Goal: Task Accomplishment & Management: Use online tool/utility

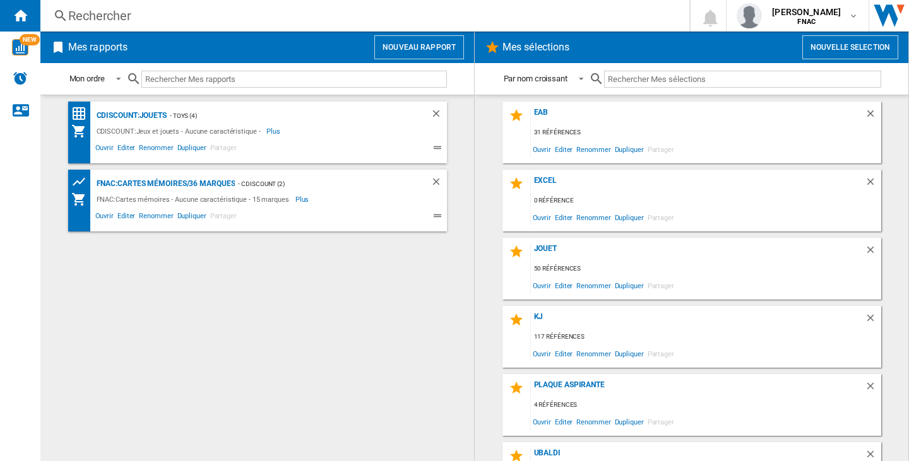
click at [425, 56] on button "Nouveau rapport" at bounding box center [419, 47] width 90 height 24
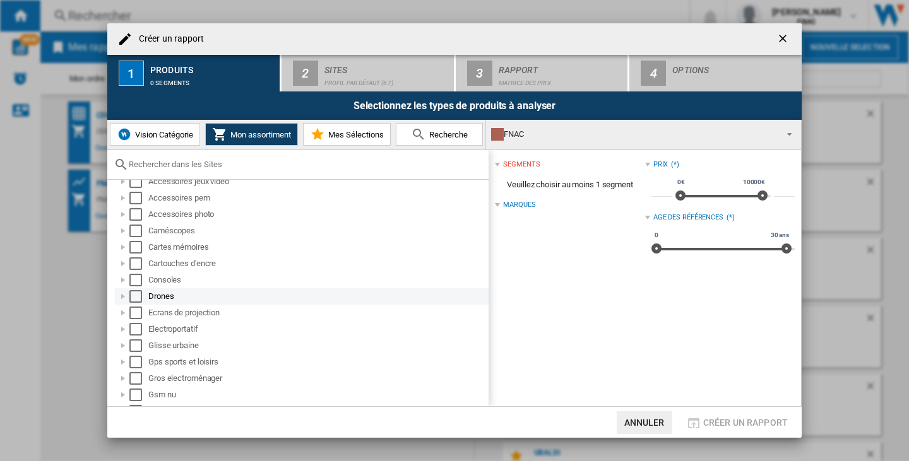
scroll to position [63, 0]
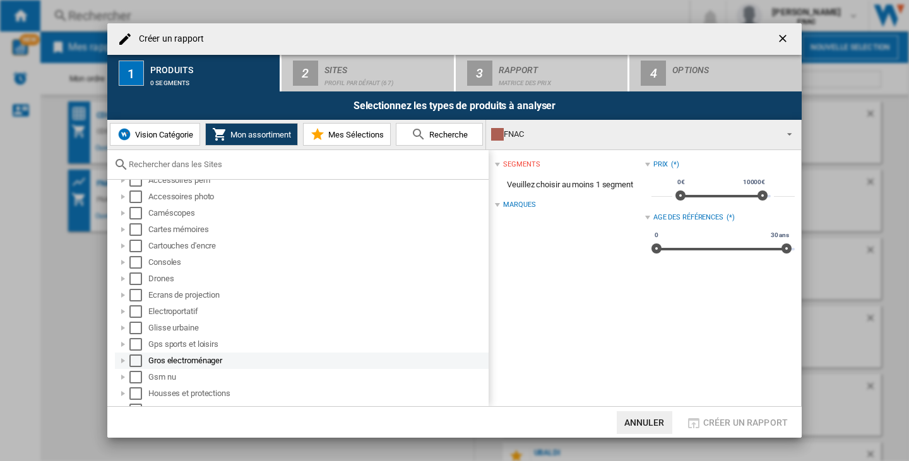
click at [137, 360] on div "Select" at bounding box center [135, 361] width 13 height 13
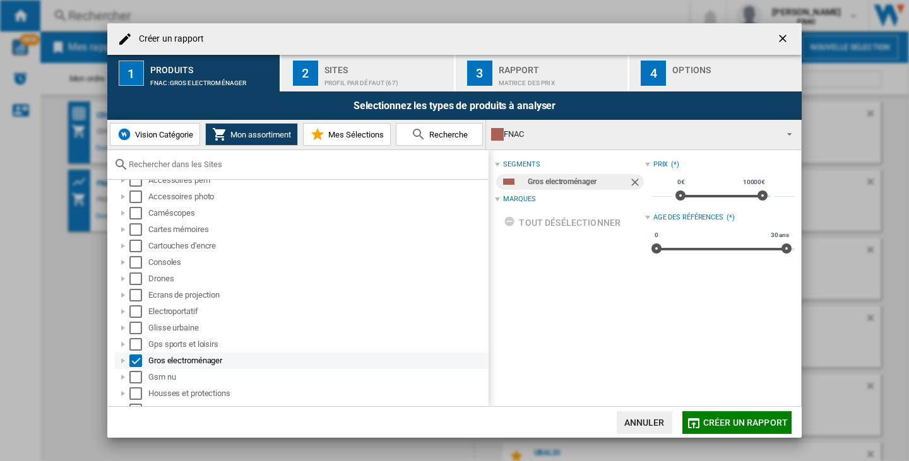
click at [138, 360] on div "Select" at bounding box center [135, 361] width 13 height 13
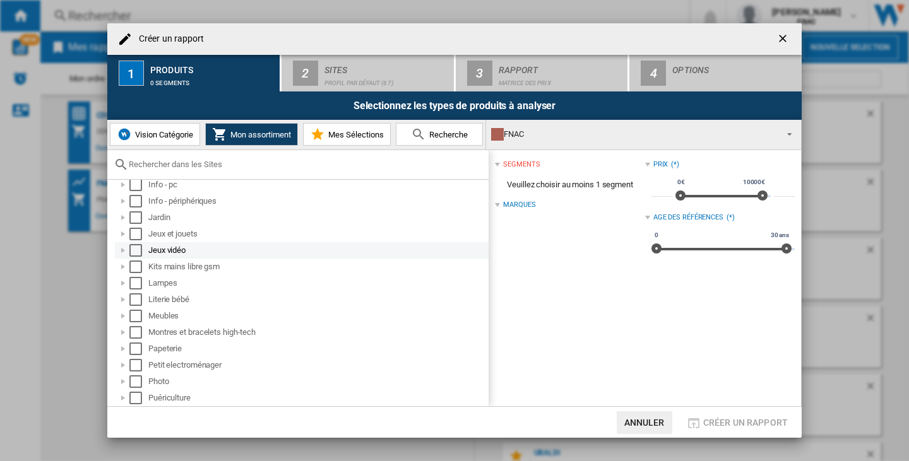
scroll to position [315, 0]
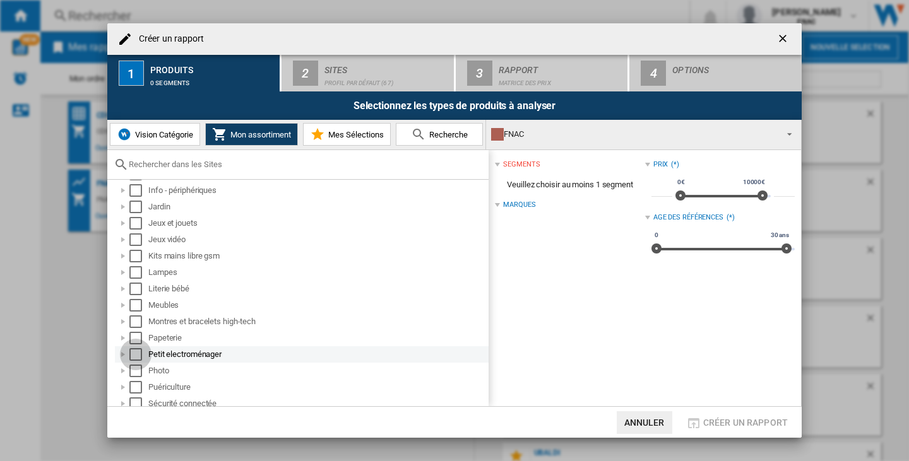
click at [134, 355] on div "Select" at bounding box center [135, 354] width 13 height 13
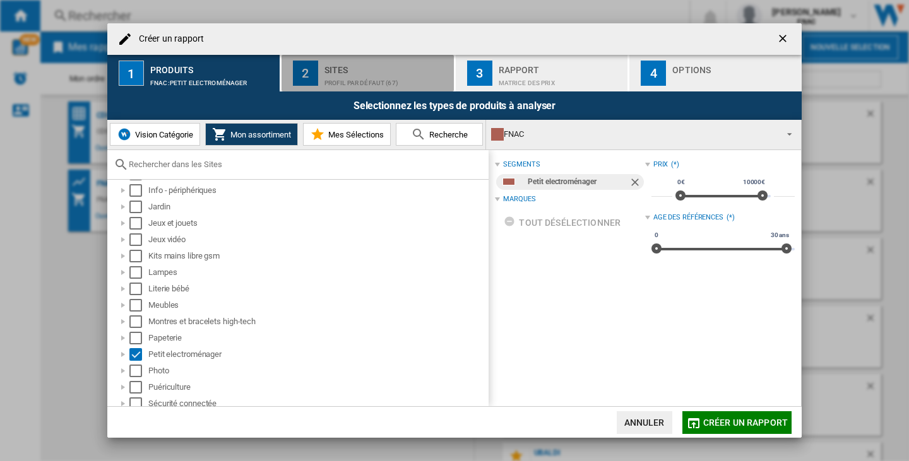
click at [356, 76] on div "Profil par défaut (67)" at bounding box center [386, 79] width 124 height 13
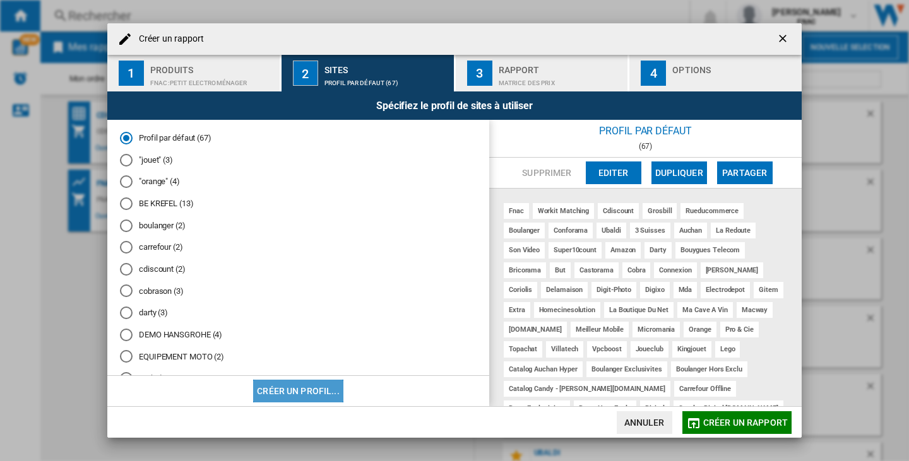
click at [306, 388] on button "Créer un profil..." at bounding box center [298, 391] width 90 height 23
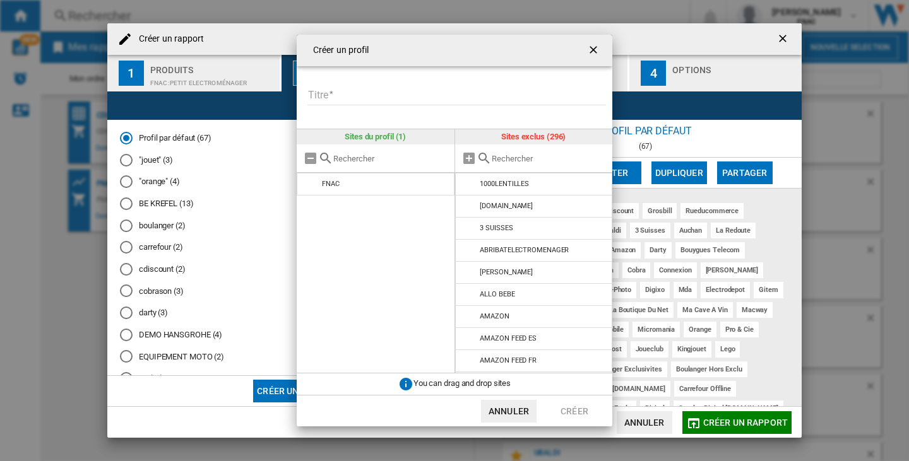
click at [478, 56] on div "Créer un profil" at bounding box center [454, 51] width 315 height 32
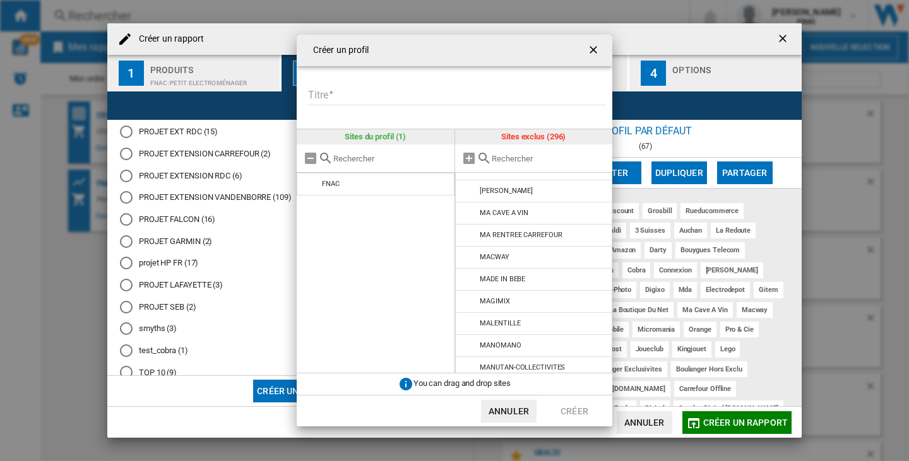
scroll to position [4923, 0]
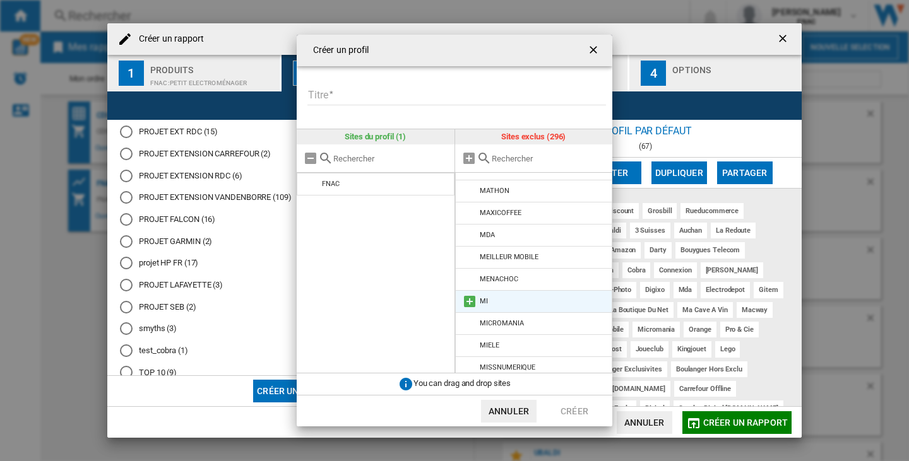
click at [474, 294] on md-icon at bounding box center [469, 301] width 15 height 15
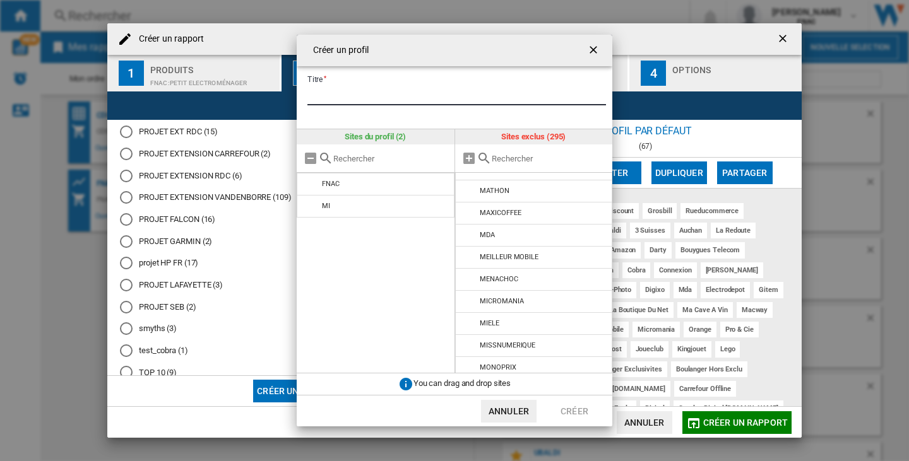
click at [339, 91] on input "Titre" at bounding box center [456, 95] width 298 height 19
type input "**"
click at [579, 406] on button "Créer" at bounding box center [574, 411] width 56 height 23
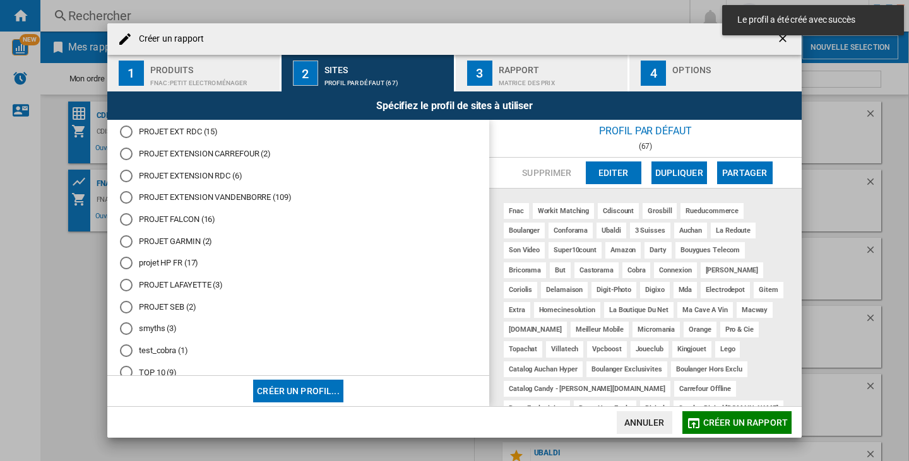
click at [773, 418] on span "Créer un rapport" at bounding box center [745, 423] width 85 height 10
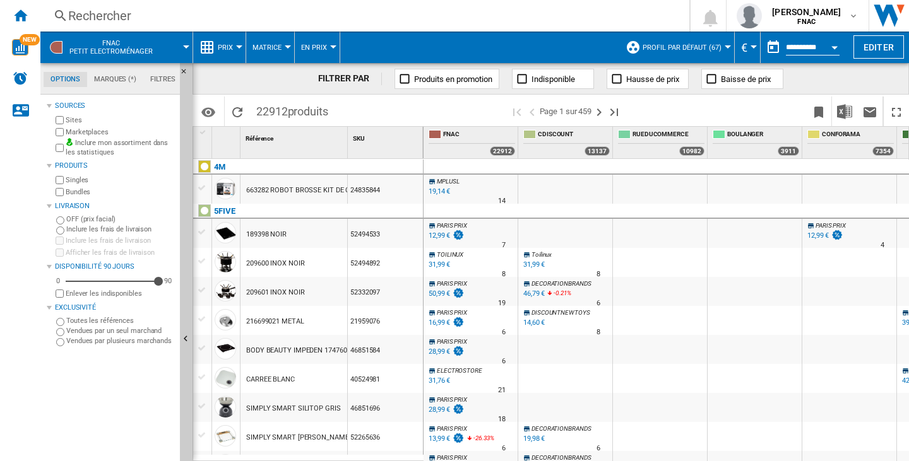
click at [670, 40] on button "Profil par défaut (67)" at bounding box center [684, 48] width 85 height 32
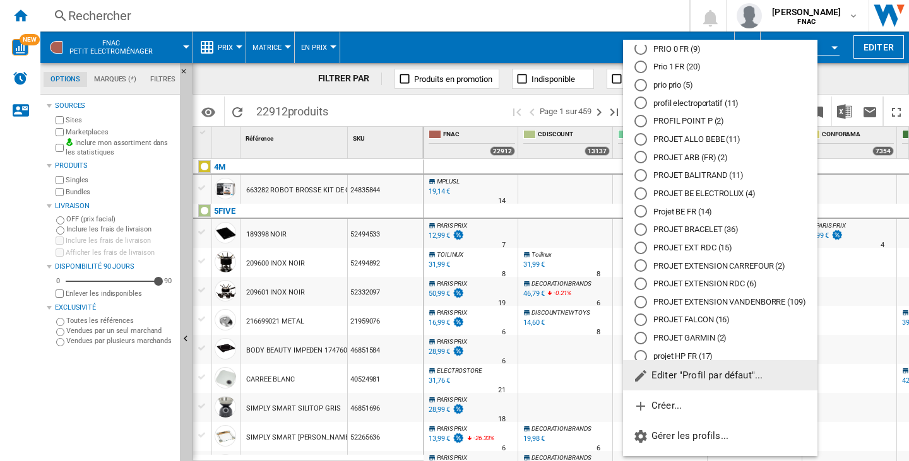
scroll to position [513, 0]
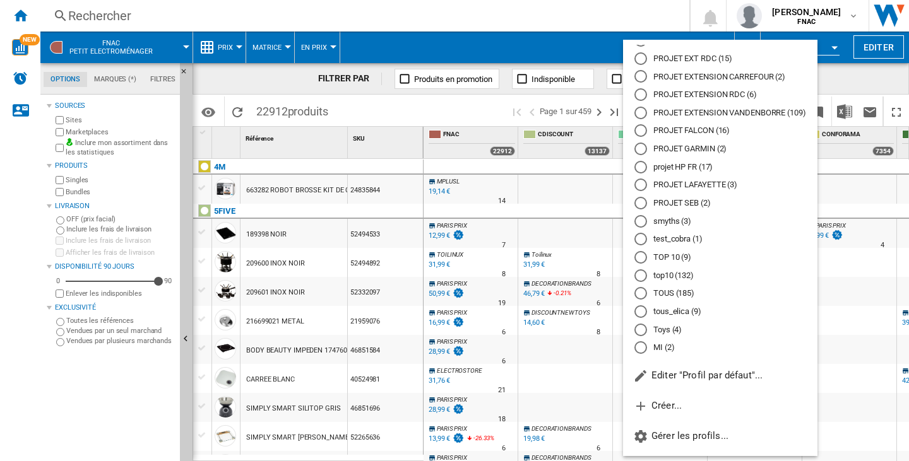
click at [668, 344] on md-radio-button "MI (2)" at bounding box center [720, 348] width 172 height 12
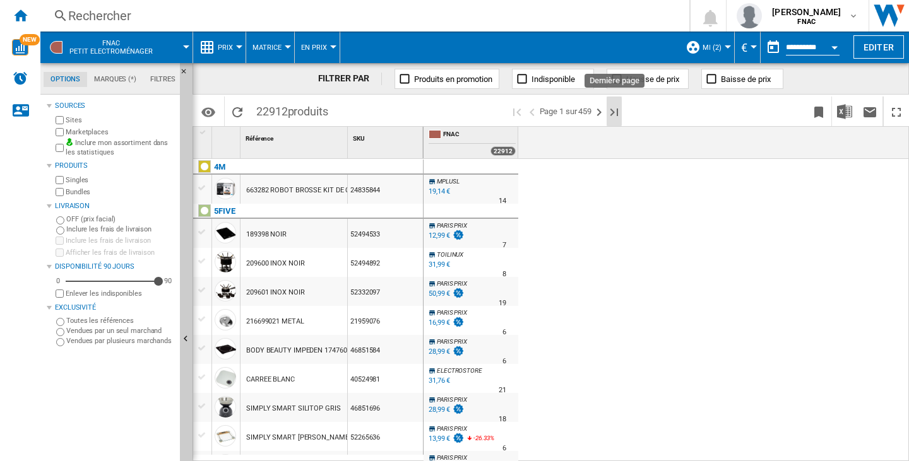
click at [615, 115] on ng-md-icon "Dernière page" at bounding box center [613, 112] width 15 height 15
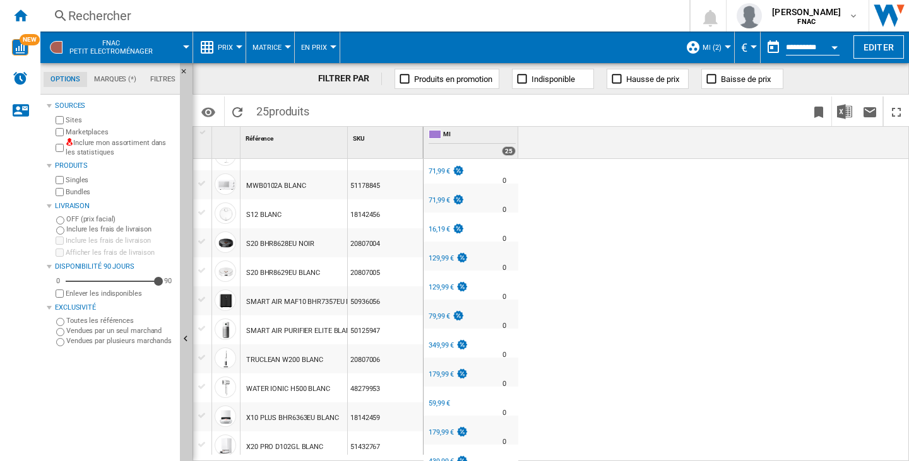
scroll to position [454, 0]
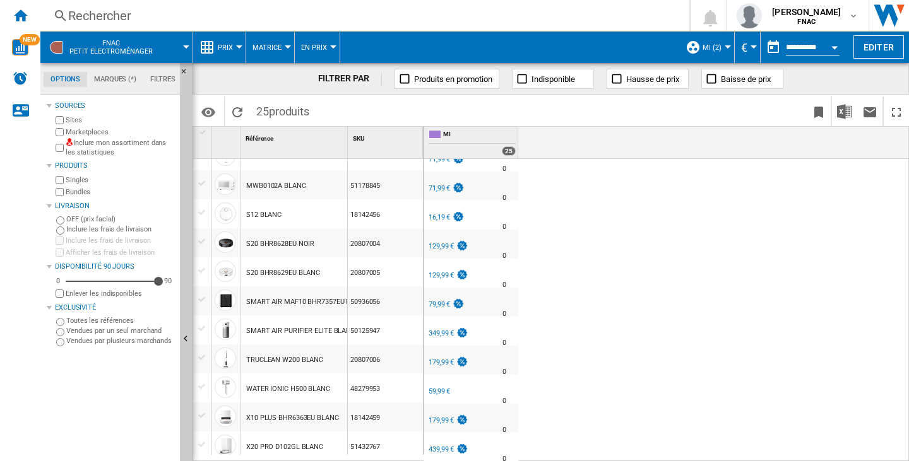
click at [304, 300] on div "SMART AIR MAF10 BHR7357EU NOIR" at bounding box center [304, 302] width 116 height 29
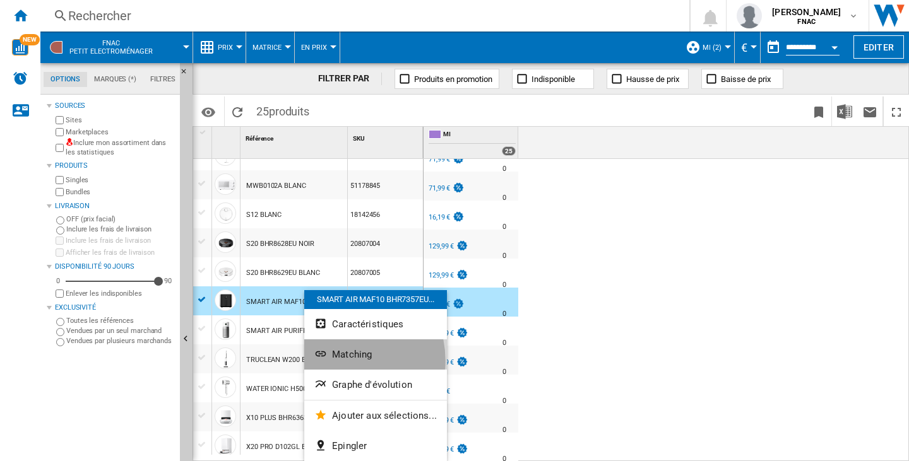
click at [334, 361] on button "Matching" at bounding box center [375, 354] width 143 height 30
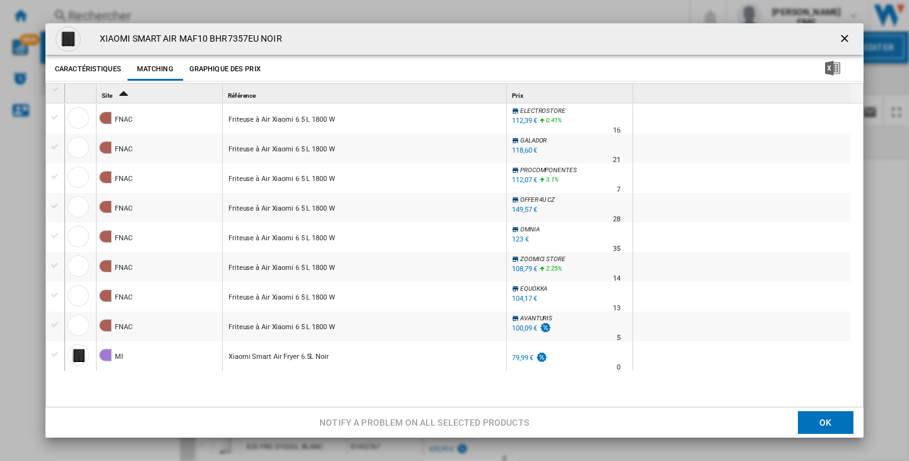
scroll to position [3, 0]
click at [838, 38] on ng-md-icon "getI18NText('BUTTONS.CLOSE_DIALOG')" at bounding box center [845, 39] width 15 height 15
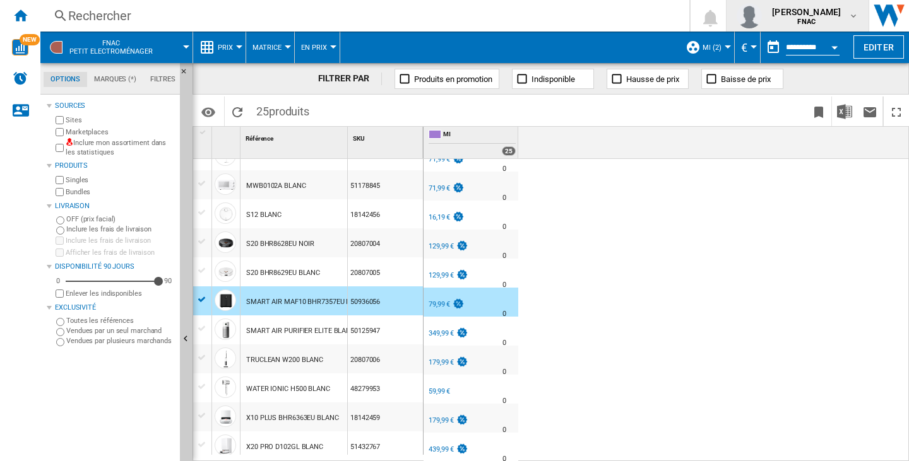
click at [814, 12] on span "[PERSON_NAME]" at bounding box center [806, 12] width 69 height 13
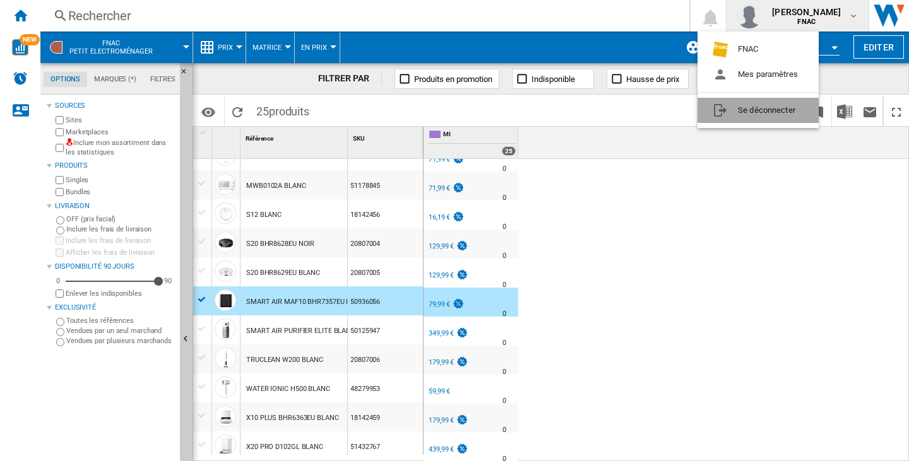
click at [792, 103] on button "Se déconnecter" at bounding box center [757, 110] width 121 height 25
